Goal: Information Seeking & Learning: Find specific fact

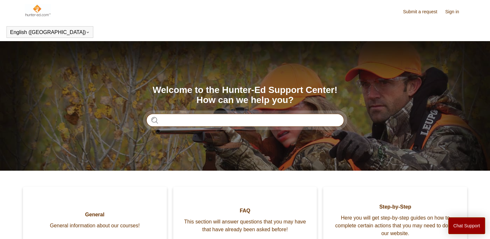
click at [172, 123] on input "Search" at bounding box center [245, 120] width 198 height 13
type input "*"
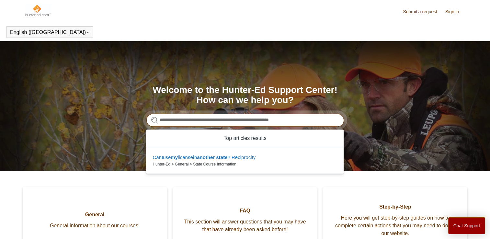
type input "**********"
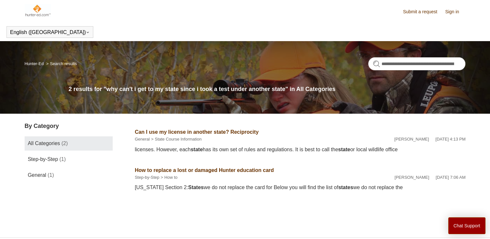
click at [179, 131] on link "Can I use my license in another state? Reciprocity" at bounding box center [197, 132] width 124 height 6
